Goal: Information Seeking & Learning: Learn about a topic

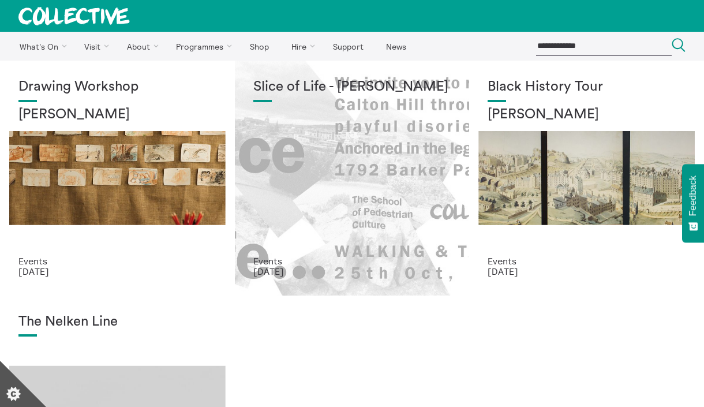
click at [287, 174] on div "Slice of Life - [PERSON_NAME]" at bounding box center [352, 167] width 198 height 177
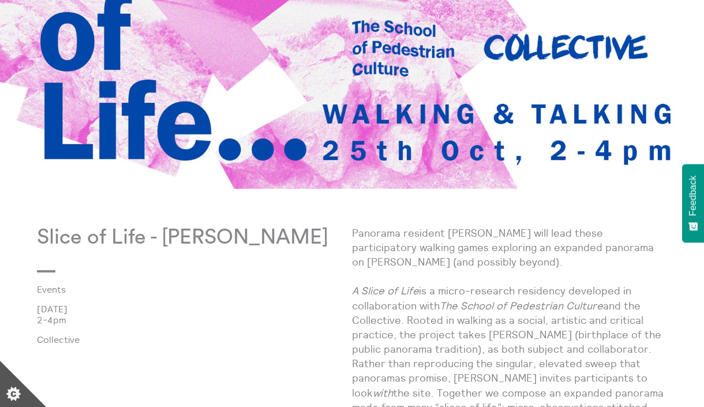
scroll to position [241, 0]
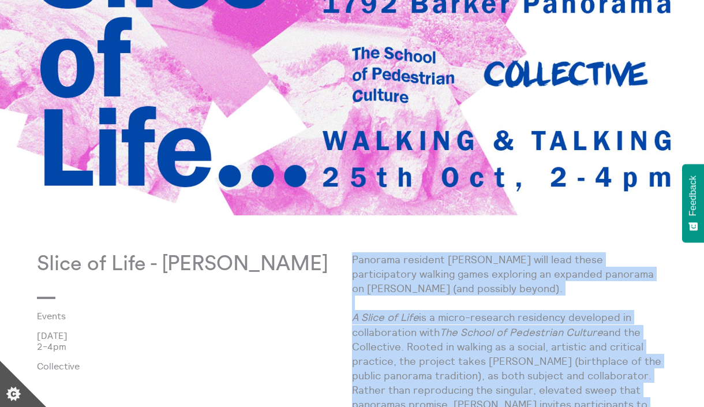
drag, startPoint x: 570, startPoint y: 236, endPoint x: 353, endPoint y: 256, distance: 217.8
copy div "Panorama resident Lucas Priest will lead these participatory walking games expl…"
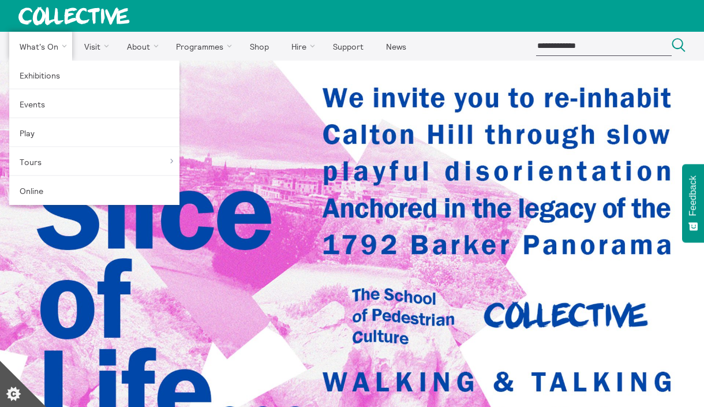
scroll to position [0, 0]
click at [42, 103] on link "Events" at bounding box center [94, 103] width 170 height 29
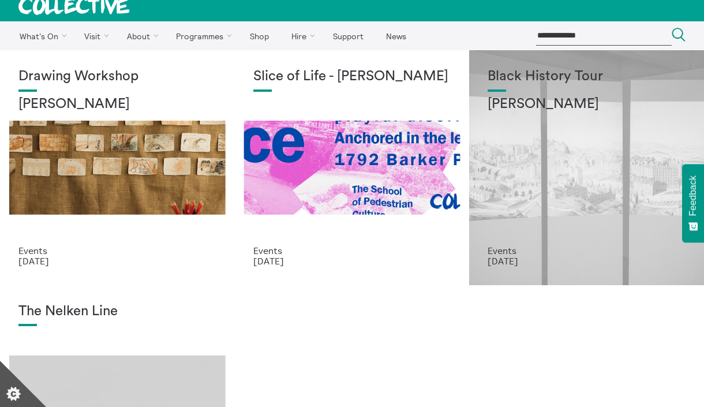
click at [560, 168] on div "Black History Tour Lisa Williams" at bounding box center [586, 157] width 198 height 177
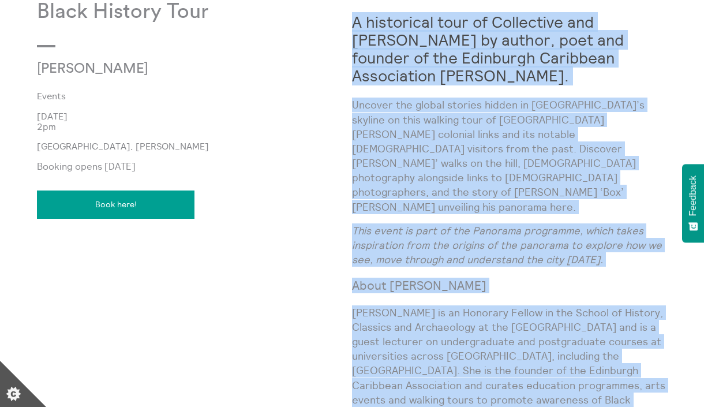
scroll to position [560, 0]
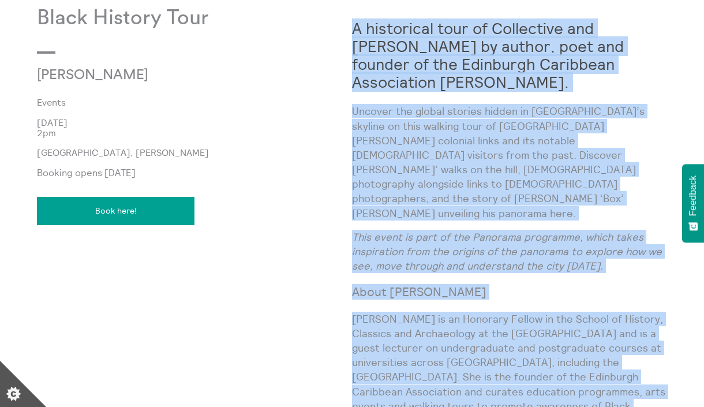
drag, startPoint x: 586, startPoint y: 301, endPoint x: 354, endPoint y: 29, distance: 356.4
click at [354, 29] on div "A historical tour of Collective and Calton Hill by author, poet and founder of …" at bounding box center [509, 250] width 315 height 489
copy div "A historical tour of Collective and Calton Hill by author, poet and founder of …"
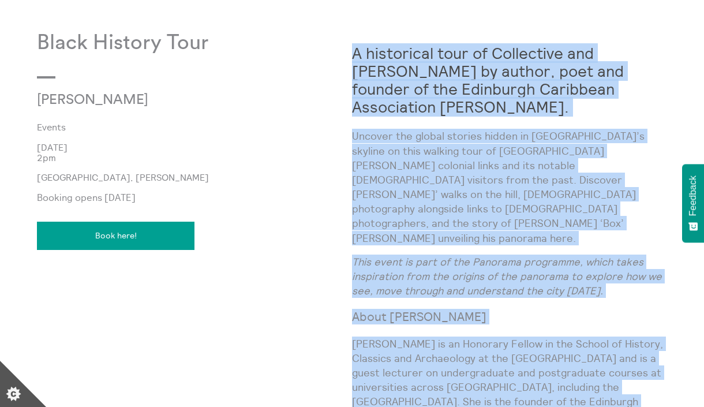
scroll to position [526, 0]
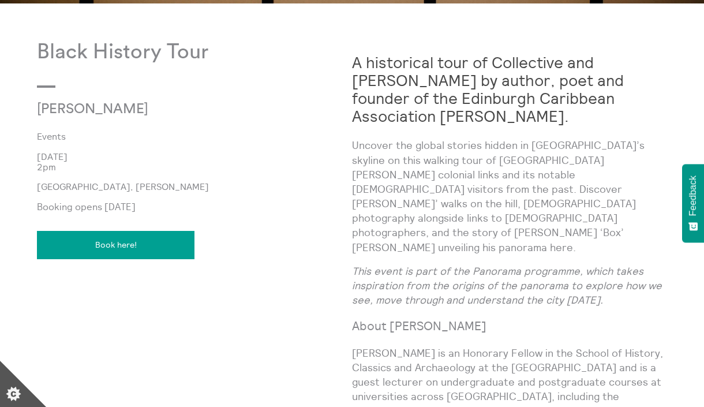
click at [226, 61] on p "Black History Tour" at bounding box center [194, 52] width 315 height 24
